Goal: Task Accomplishment & Management: Manage account settings

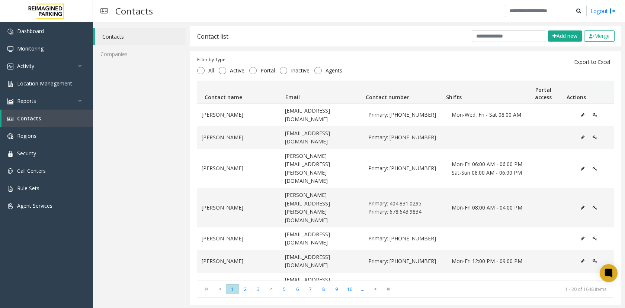
scroll to position [37, 0]
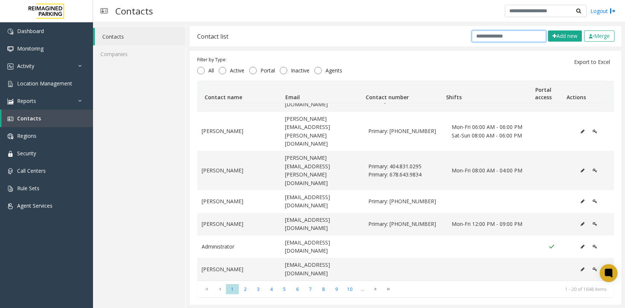
click at [478, 32] on input "text" at bounding box center [509, 36] width 74 height 12
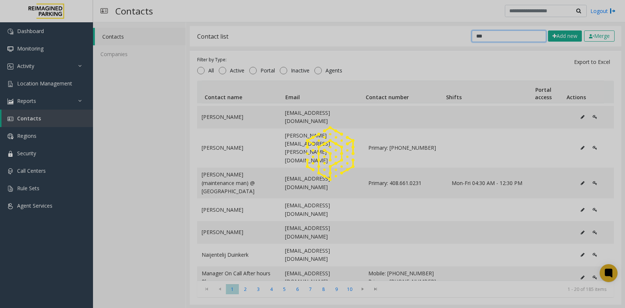
scroll to position [0, 0]
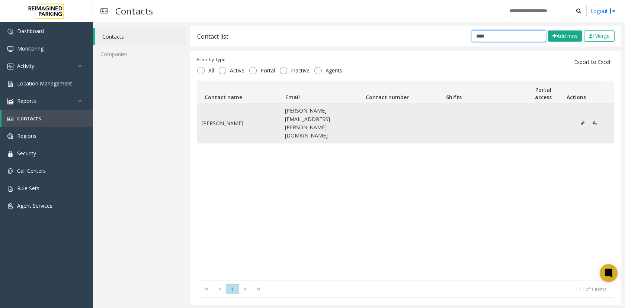
type input "****"
click at [592, 121] on icon "Data table" at bounding box center [594, 123] width 4 height 4
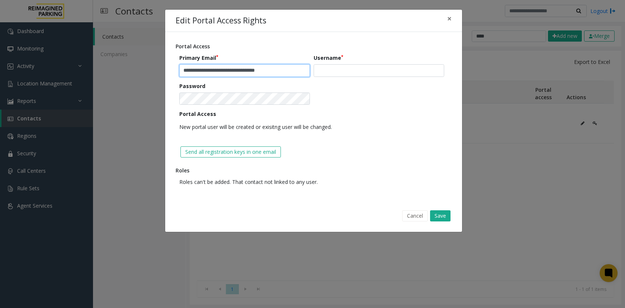
drag, startPoint x: 220, startPoint y: 71, endPoint x: 202, endPoint y: 72, distance: 17.9
click at [202, 72] on input "**********" at bounding box center [244, 70] width 131 height 13
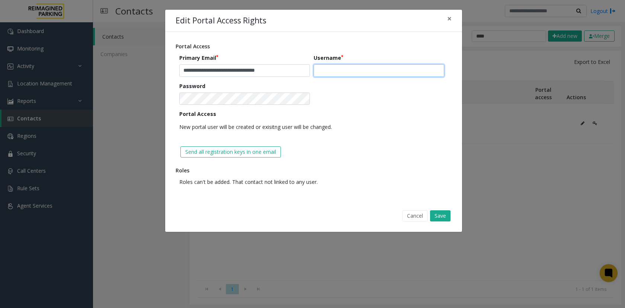
click at [356, 68] on input "text" at bounding box center [378, 70] width 131 height 13
paste input "********"
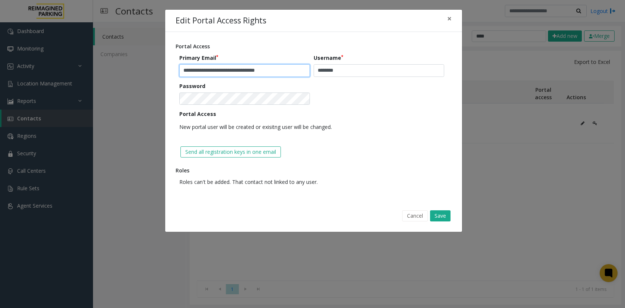
drag, startPoint x: 186, startPoint y: 70, endPoint x: 180, endPoint y: 67, distance: 6.0
click at [180, 67] on input "**********" at bounding box center [244, 70] width 131 height 13
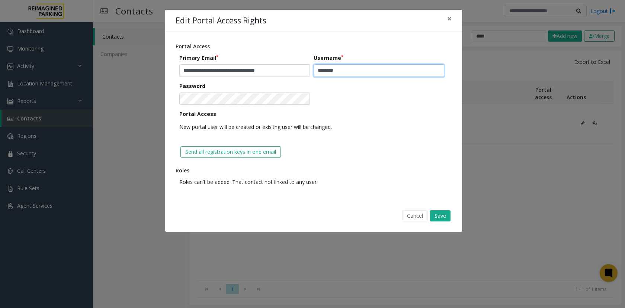
click at [317, 67] on input "********" at bounding box center [378, 70] width 131 height 13
paste input "*"
type input "*********"
drag, startPoint x: 278, startPoint y: 6, endPoint x: 328, endPoint y: 107, distance: 112.9
click at [328, 107] on form "**********" at bounding box center [313, 96] width 268 height 85
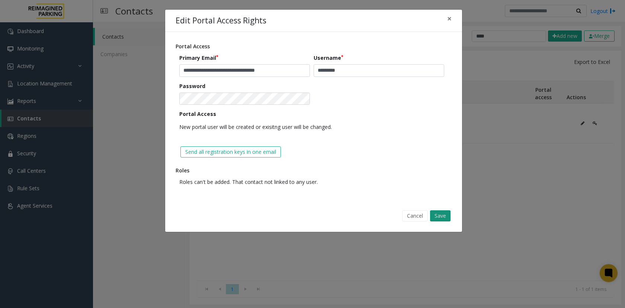
click at [444, 217] on button "Save" at bounding box center [440, 215] width 20 height 11
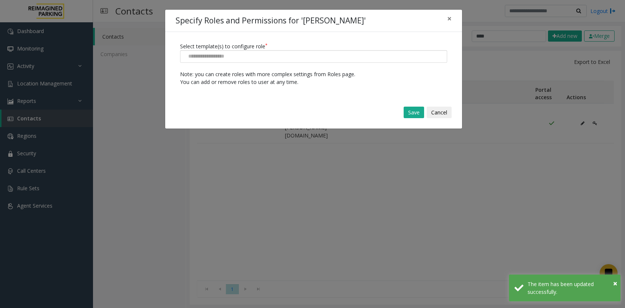
drag, startPoint x: 221, startPoint y: 67, endPoint x: 221, endPoint y: 58, distance: 8.9
click at [221, 67] on div "Select template(s) to configure role Note: you can create roles with more compl…" at bounding box center [313, 64] width 297 height 64
click at [221, 58] on input at bounding box center [207, 57] width 54 height 12
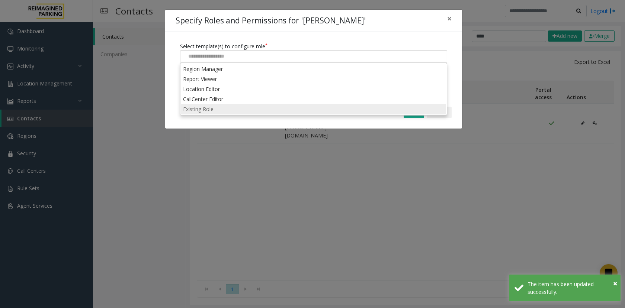
click at [221, 109] on li "Existing Role" at bounding box center [313, 109] width 265 height 10
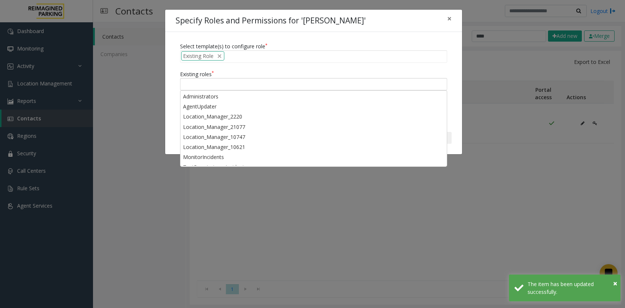
click at [216, 86] on div at bounding box center [313, 84] width 267 height 13
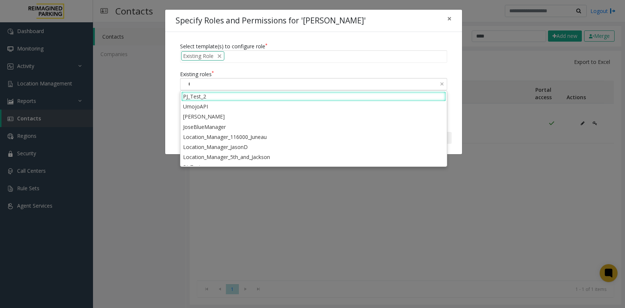
type input "**"
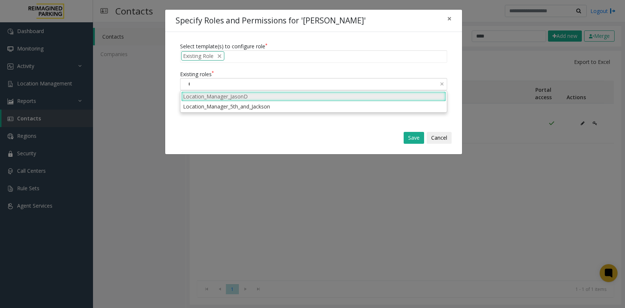
click at [218, 98] on li "Location_Manager_JasonD" at bounding box center [313, 96] width 265 height 10
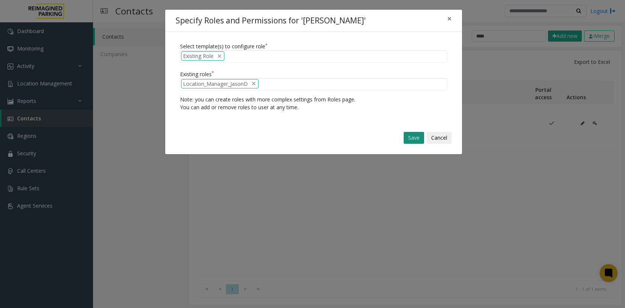
click at [411, 133] on button "Save" at bounding box center [413, 138] width 20 height 12
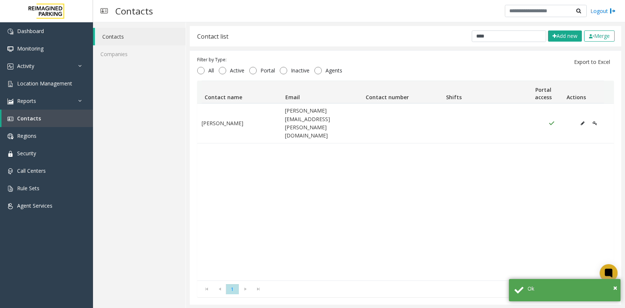
click at [387, 180] on div "Natalie Talerico Natalie.Talerico@reimaginedparking.com" at bounding box center [405, 191] width 416 height 177
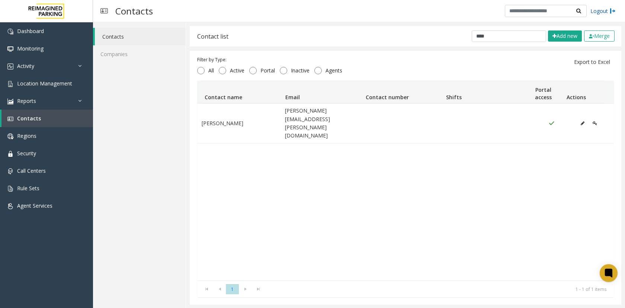
click at [594, 10] on link "Logout" at bounding box center [602, 11] width 25 height 8
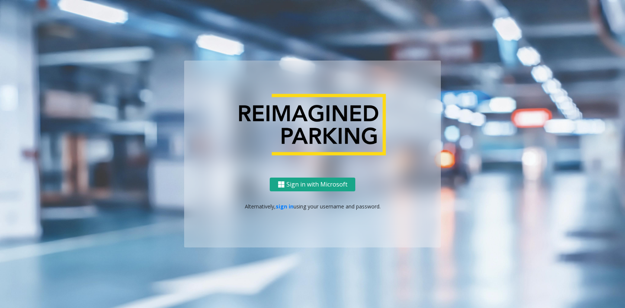
click at [306, 186] on button "Sign in with Microsoft" at bounding box center [313, 185] width 86 height 14
click at [284, 206] on link "sign in" at bounding box center [285, 206] width 18 height 7
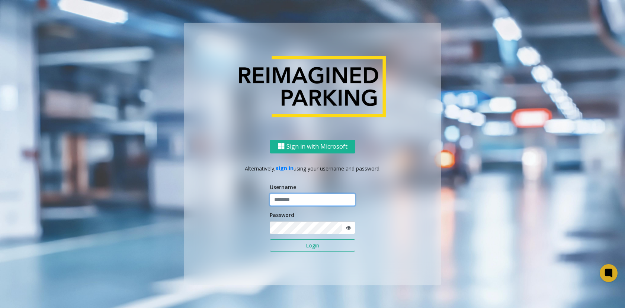
click at [318, 195] on input "text" at bounding box center [313, 200] width 86 height 13
type input "*********"
click at [298, 246] on button "Login" at bounding box center [313, 245] width 86 height 13
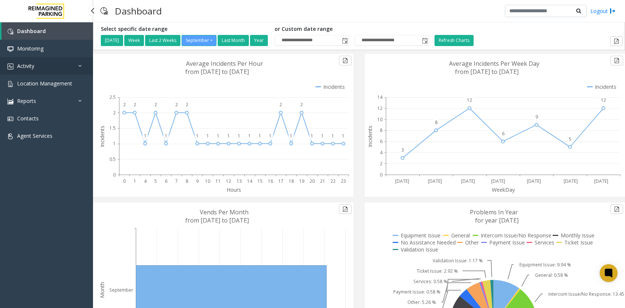
click at [76, 65] on link "Activity" at bounding box center [46, 65] width 93 height 17
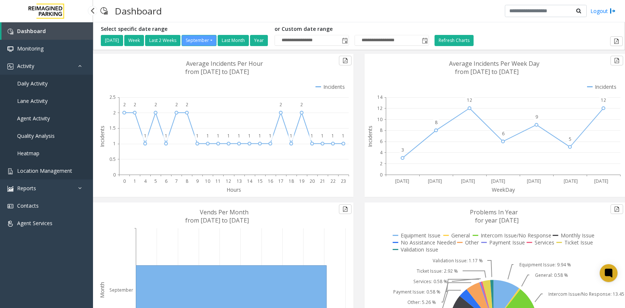
click at [32, 170] on span "Location Management" at bounding box center [44, 170] width 55 height 7
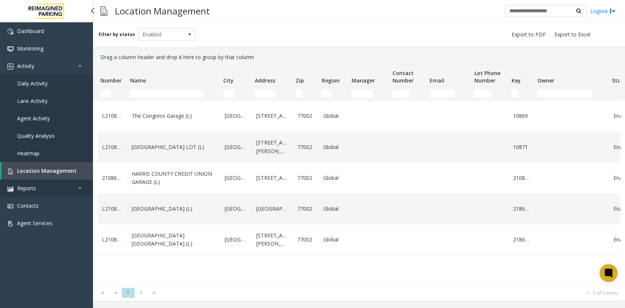
click at [36, 188] on link "Reports" at bounding box center [46, 188] width 93 height 17
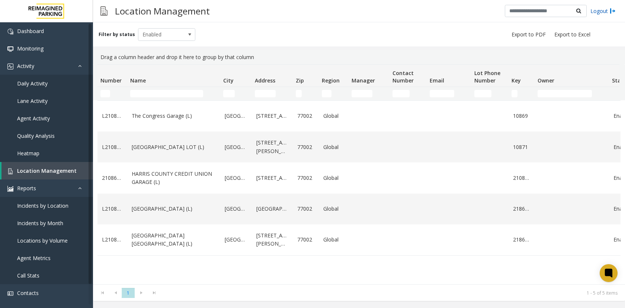
click at [599, 10] on link "Logout" at bounding box center [602, 11] width 25 height 8
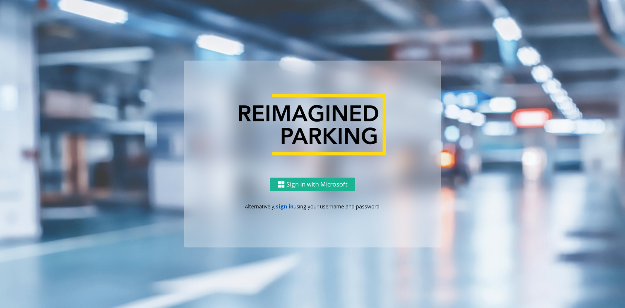
click at [287, 206] on link "sign in" at bounding box center [285, 206] width 18 height 7
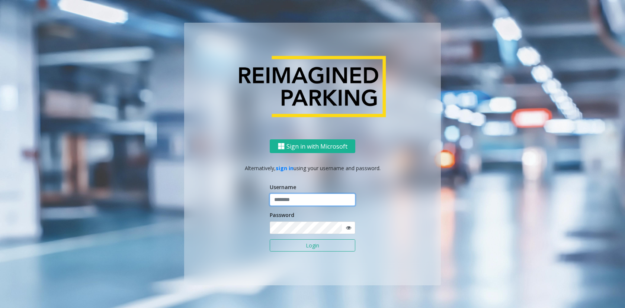
click at [295, 203] on input "text" at bounding box center [313, 200] width 86 height 13
drag, startPoint x: 276, startPoint y: 200, endPoint x: 261, endPoint y: 200, distance: 15.6
click at [261, 200] on div "Sign in with Microsoft Alternatively, sign in using your username and password.…" at bounding box center [312, 212] width 257 height 146
click at [303, 243] on button "Login" at bounding box center [313, 245] width 86 height 13
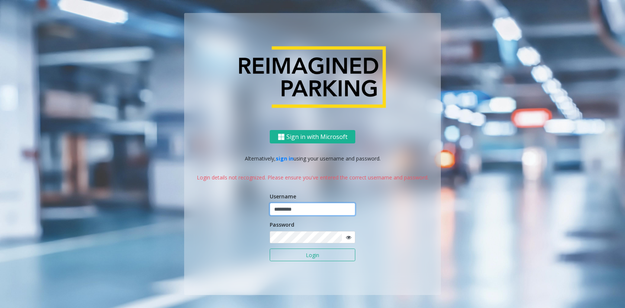
click at [276, 210] on input "*********" at bounding box center [313, 209] width 86 height 13
type input "*********"
click at [322, 256] on button "Login" at bounding box center [313, 255] width 86 height 13
click at [229, 231] on div "Sign in with Microsoft Alternatively, sign in using your username and password.…" at bounding box center [312, 212] width 257 height 165
click at [350, 236] on icon at bounding box center [348, 237] width 5 height 5
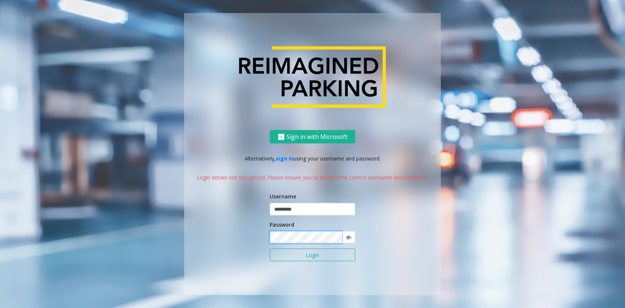
click at [155, 218] on div "Sign in with Microsoft Alternatively, sign in using your username and password.…" at bounding box center [312, 154] width 424 height 282
click at [305, 250] on button "Login" at bounding box center [313, 255] width 86 height 13
click at [248, 230] on div "Sign in with Microsoft Alternatively, sign in using your username and password.…" at bounding box center [312, 212] width 257 height 165
drag, startPoint x: 389, startPoint y: 203, endPoint x: 321, endPoint y: 209, distance: 68.7
click at [389, 203] on div "Sign in with Microsoft Alternatively, sign in using your username and password.…" at bounding box center [312, 212] width 257 height 165
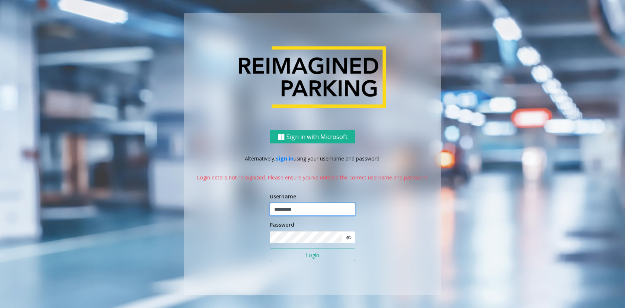
drag, startPoint x: 278, startPoint y: 206, endPoint x: 224, endPoint y: 190, distance: 56.6
click at [224, 190] on div "Sign in with Microsoft Alternatively, sign in using your username and password.…" at bounding box center [312, 212] width 257 height 165
drag, startPoint x: 313, startPoint y: 211, endPoint x: 221, endPoint y: 215, distance: 93.0
click at [221, 215] on div "Sign in with Microsoft Alternatively, sign in using your username and password.…" at bounding box center [312, 212] width 257 height 165
type input "******"
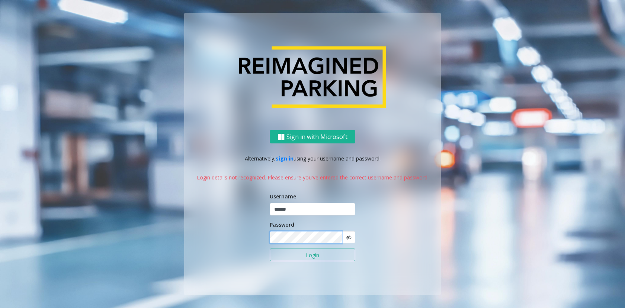
click at [184, 227] on div "Sign in with Microsoft Alternatively, sign in using your username and password.…" at bounding box center [312, 212] width 257 height 165
click at [270, 249] on button "Login" at bounding box center [313, 255] width 86 height 13
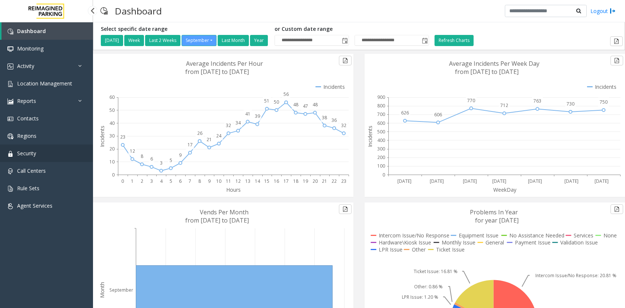
click at [35, 150] on span "Security" at bounding box center [26, 153] width 19 height 7
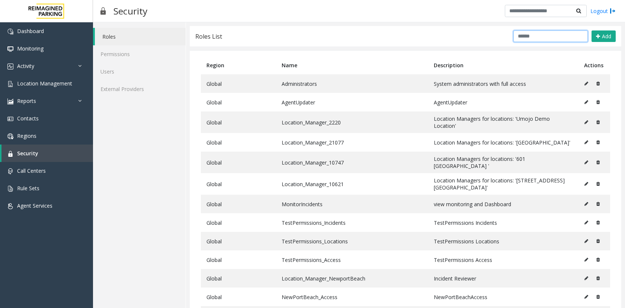
click at [530, 39] on input "text" at bounding box center [550, 36] width 74 height 12
click at [116, 70] on link "Users" at bounding box center [139, 71] width 93 height 17
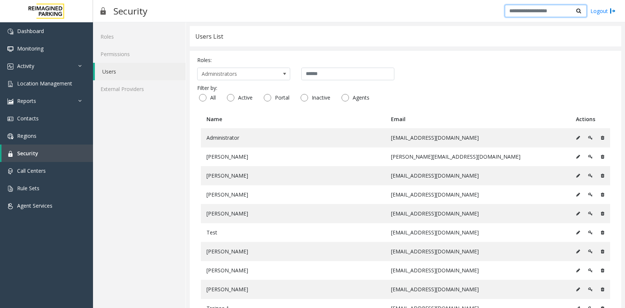
click at [550, 6] on input "text" at bounding box center [546, 11] width 82 height 13
click at [539, 10] on input "*******" at bounding box center [546, 11] width 82 height 13
type input "*******"
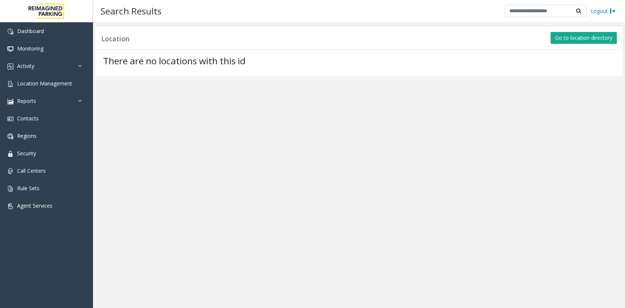
drag, startPoint x: 163, startPoint y: 136, endPoint x: 190, endPoint y: 115, distance: 33.6
click at [165, 133] on app-search "Location Go to location directory There are no locations with this id" at bounding box center [359, 165] width 532 height 286
click at [42, 155] on link "Security" at bounding box center [46, 153] width 93 height 17
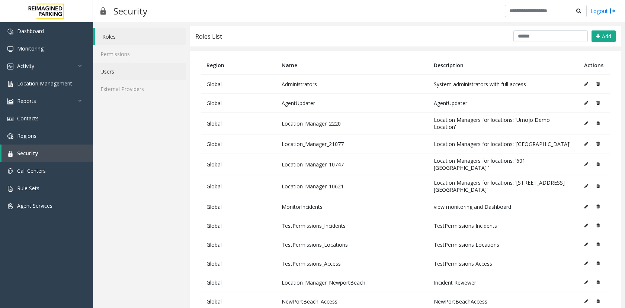
click at [107, 70] on link "Users" at bounding box center [139, 71] width 93 height 17
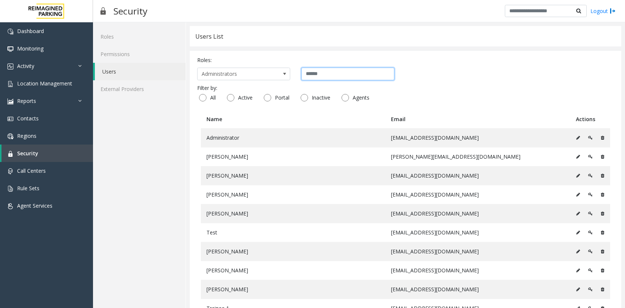
click at [323, 78] on input "text" at bounding box center [347, 74] width 93 height 13
type input "*"
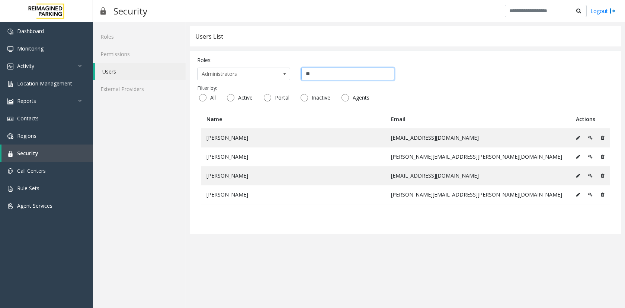
type input "*"
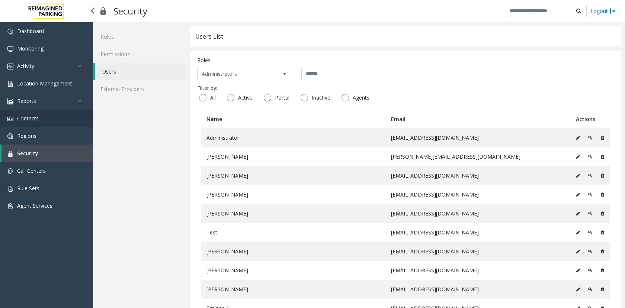
click at [30, 115] on span "Contacts" at bounding box center [28, 118] width 22 height 7
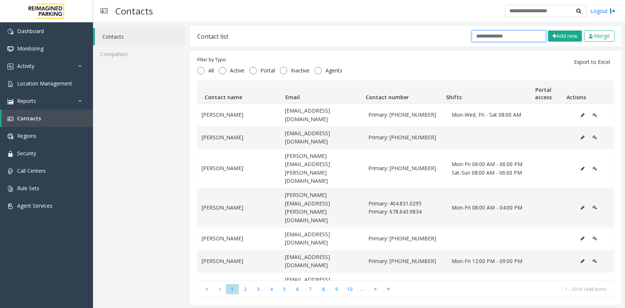
click at [505, 33] on input "text" at bounding box center [509, 36] width 74 height 12
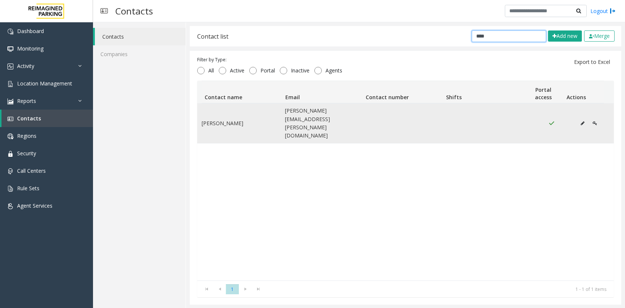
type input "****"
click at [592, 121] on icon "Data table" at bounding box center [594, 123] width 4 height 4
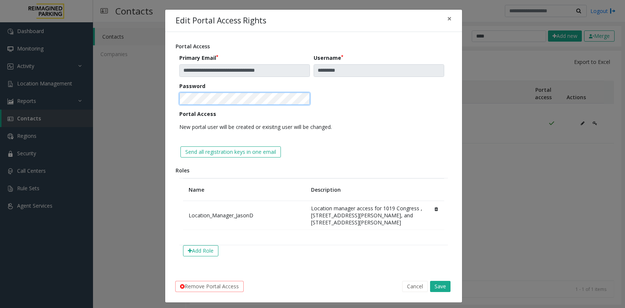
scroll to position [4, 0]
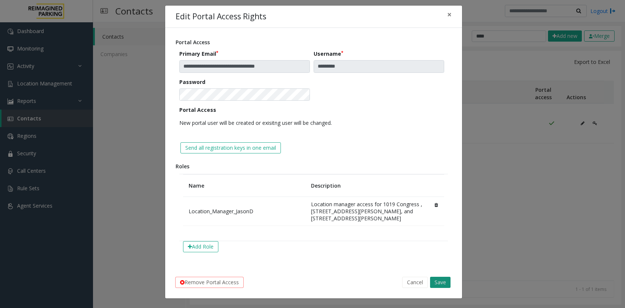
click at [430, 280] on button "Save" at bounding box center [440, 282] width 20 height 11
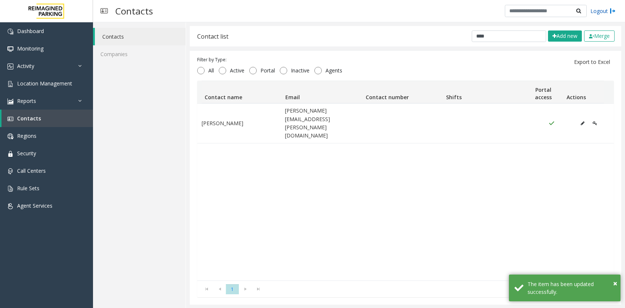
click at [604, 9] on link "Logout" at bounding box center [602, 11] width 25 height 8
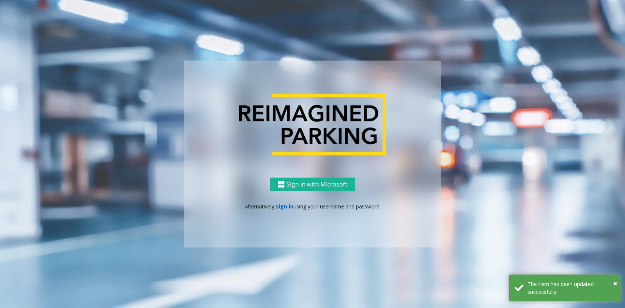
click at [285, 209] on link "sign in" at bounding box center [285, 206] width 18 height 7
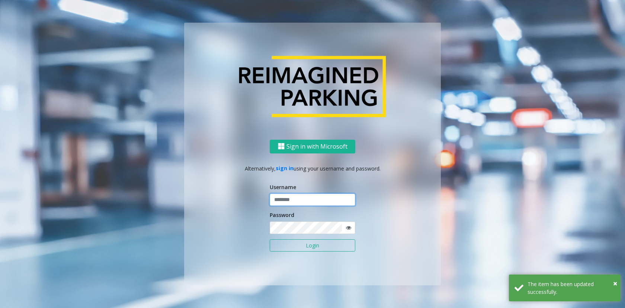
click at [283, 203] on input "text" at bounding box center [313, 200] width 86 height 13
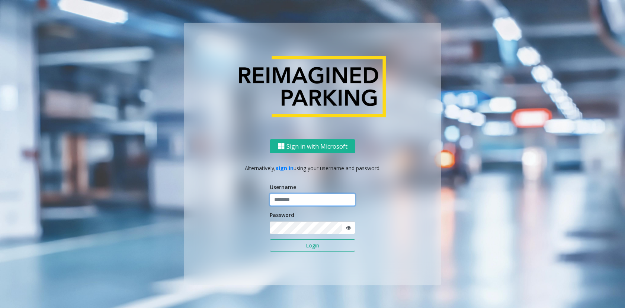
type input "*********"
click at [315, 145] on button "Sign in with Microsoft" at bounding box center [313, 146] width 86 height 14
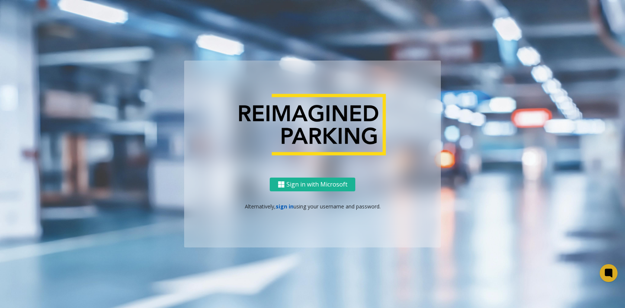
click at [282, 206] on link "sign in" at bounding box center [285, 206] width 18 height 7
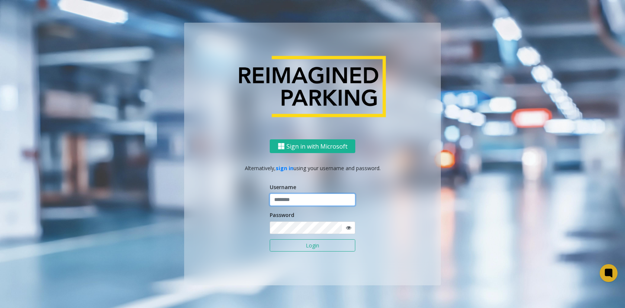
click at [300, 200] on input "text" at bounding box center [313, 200] width 86 height 13
type input "*********"
click at [302, 245] on button "Login" at bounding box center [313, 245] width 86 height 13
